Goal: Navigation & Orientation: Find specific page/section

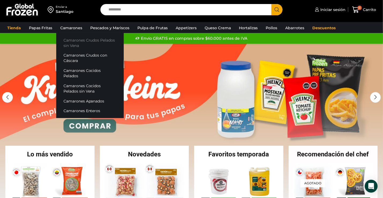
click at [73, 40] on link "Camarones Crudos Pelados sin Vena" at bounding box center [89, 42] width 67 height 15
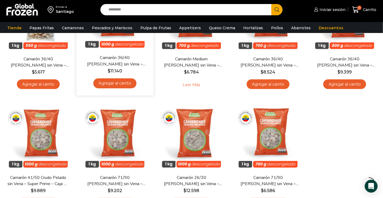
scroll to position [107, 0]
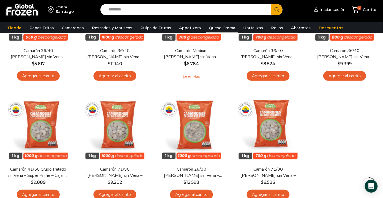
click at [218, 27] on link "Queso Crema" at bounding box center [222, 28] width 32 height 10
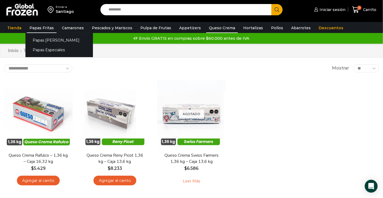
click at [44, 26] on link "Papas Fritas" at bounding box center [42, 28] width 30 height 10
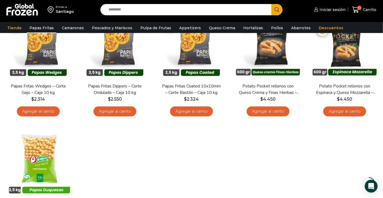
scroll to position [187, 0]
